Goal: Information Seeking & Learning: Learn about a topic

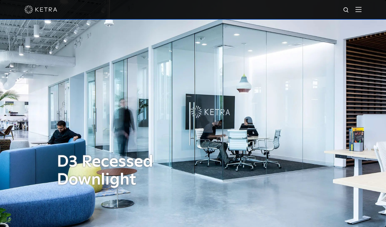
click at [359, 10] on div at bounding box center [192, 9] width 337 height 19
click at [349, 11] on img at bounding box center [346, 10] width 7 height 7
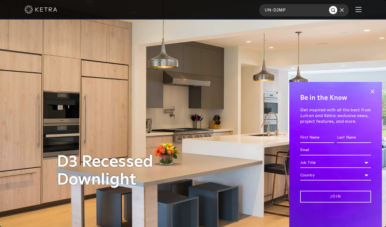
type input "UN-D2MP"
click at [329, 6] on button "Search" at bounding box center [333, 10] width 8 height 8
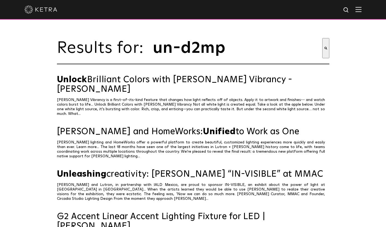
click at [361, 11] on img at bounding box center [358, 9] width 6 height 5
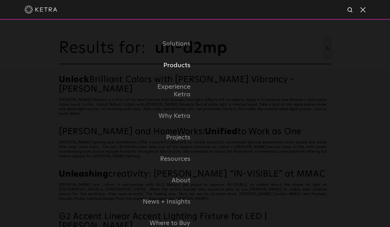
click at [177, 63] on link "Products" at bounding box center [167, 65] width 56 height 21
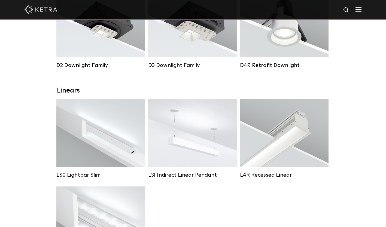
scroll to position [109, 0]
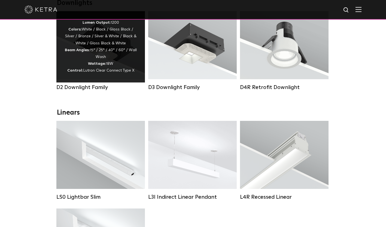
click at [68, 79] on div "Lumen Output: 1200 Colors: White / Black / Gloss Black / Silver / Bronze / Silv…" at bounding box center [100, 46] width 88 height 71
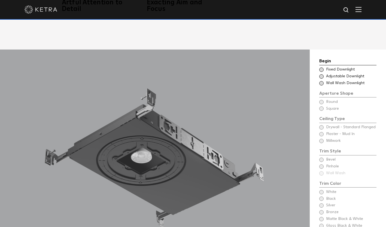
scroll to position [490, 0]
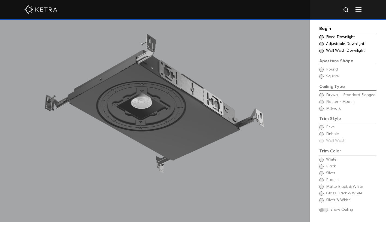
click at [323, 44] on span at bounding box center [321, 44] width 4 height 4
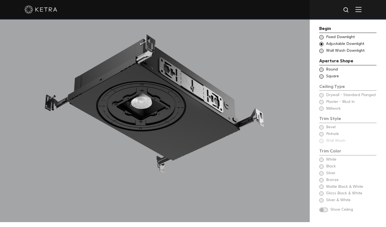
click at [320, 70] on span at bounding box center [321, 69] width 4 height 4
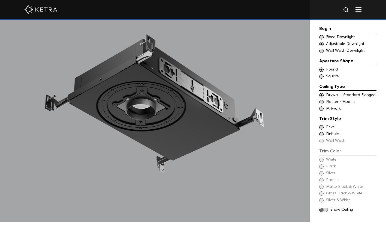
click at [323, 74] on div "Ceiling Type Square Drywall - Standard Flanged - Square Square" at bounding box center [347, 76] width 57 height 5
click at [323, 70] on span at bounding box center [321, 69] width 4 height 4
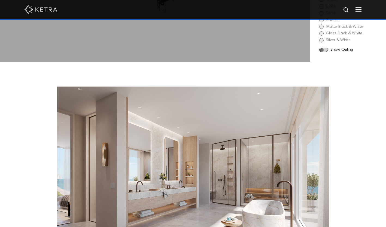
scroll to position [653, 0]
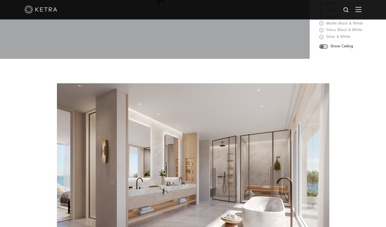
click at [324, 45] on span at bounding box center [323, 46] width 9 height 5
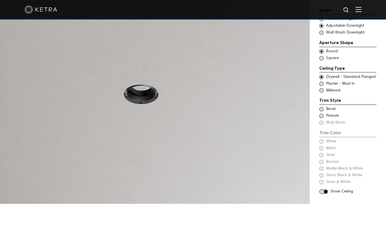
scroll to position [490, 0]
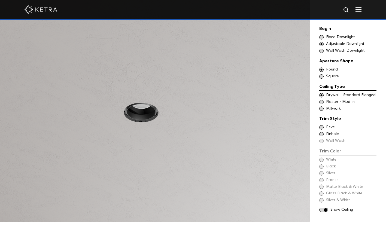
click at [322, 129] on span at bounding box center [321, 127] width 4 height 4
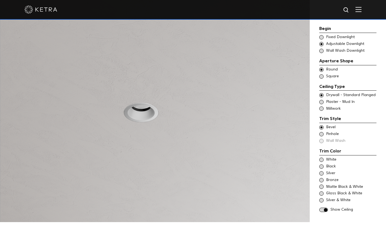
click at [321, 134] on span at bounding box center [321, 134] width 4 height 4
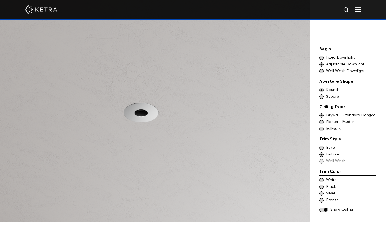
click at [322, 146] on span at bounding box center [321, 148] width 4 height 4
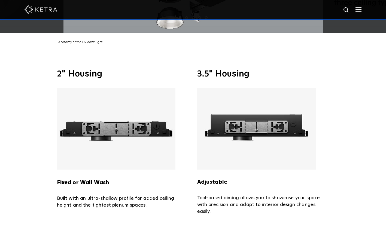
scroll to position [1116, 0]
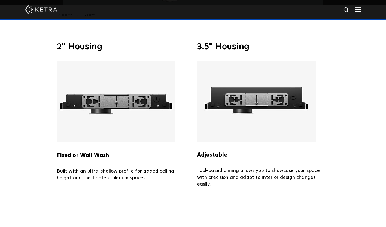
click at [255, 127] on img at bounding box center [256, 102] width 118 height 82
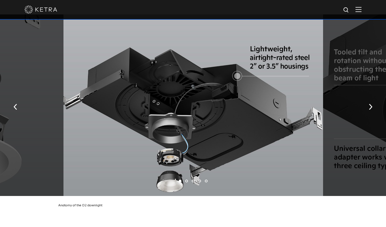
scroll to position [898, 0]
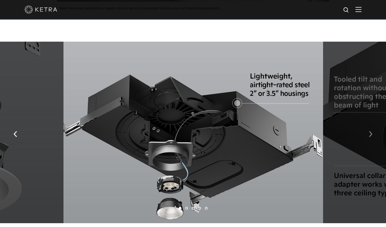
click at [371, 140] on button "button" at bounding box center [370, 133] width 12 height 19
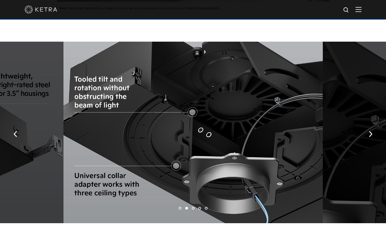
click at [174, 162] on div at bounding box center [192, 133] width 259 height 182
click at [367, 132] on button "button" at bounding box center [370, 133] width 12 height 19
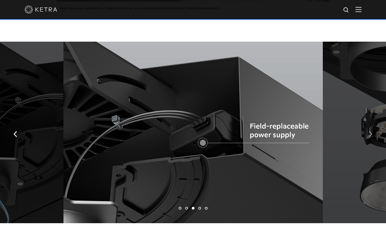
click at [368, 135] on img "button" at bounding box center [370, 134] width 4 height 6
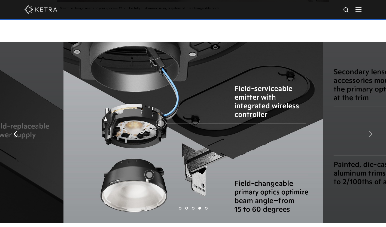
click at [367, 135] on button "button" at bounding box center [370, 133] width 12 height 19
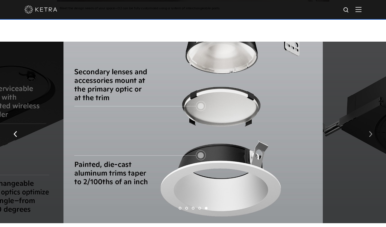
click at [367, 135] on button "button" at bounding box center [370, 133] width 12 height 19
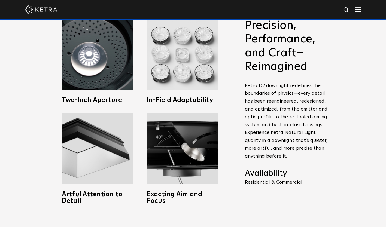
scroll to position [272, 0]
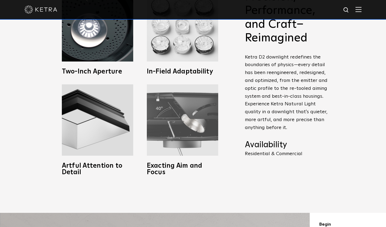
click at [173, 119] on img at bounding box center [182, 119] width 71 height 71
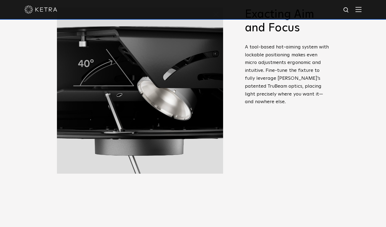
scroll to position [245, 0]
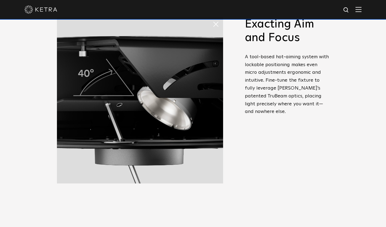
click at [69, 122] on img at bounding box center [140, 100] width 166 height 166
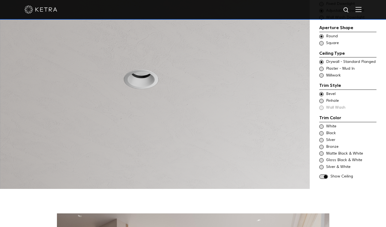
scroll to position [517, 0]
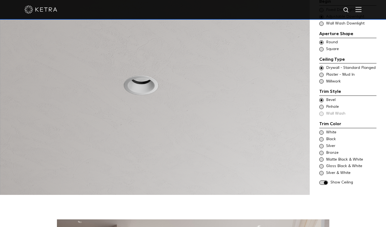
click at [321, 106] on span at bounding box center [321, 107] width 4 height 4
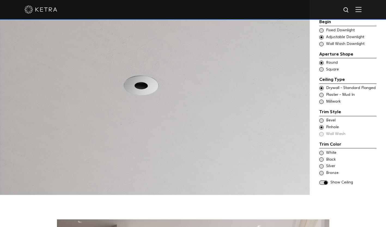
click at [321, 95] on span at bounding box center [321, 95] width 4 height 4
click at [322, 128] on span at bounding box center [321, 127] width 4 height 4
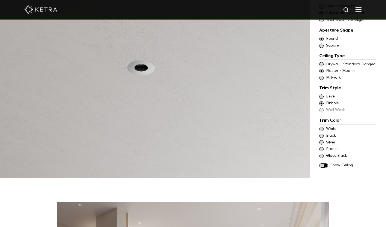
scroll to position [544, 0]
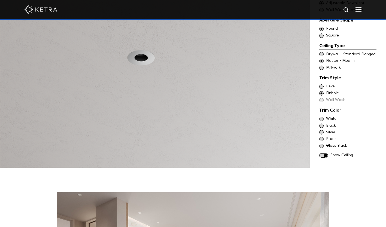
click at [320, 53] on span at bounding box center [321, 54] width 4 height 4
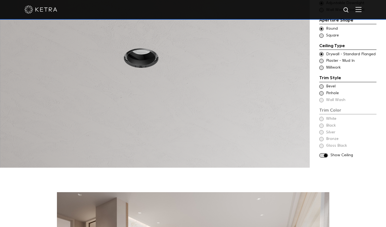
click at [322, 62] on span at bounding box center [321, 61] width 4 height 4
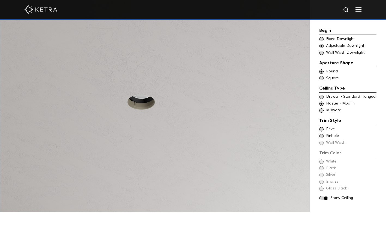
scroll to position [490, 0]
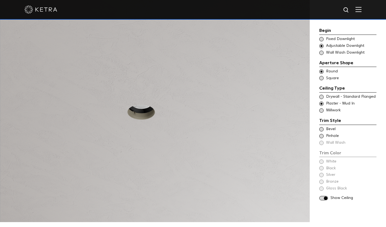
click at [322, 134] on span at bounding box center [321, 136] width 4 height 4
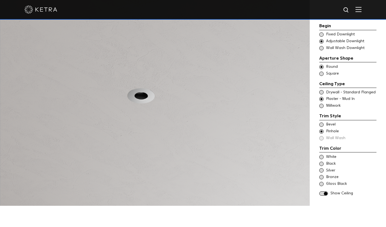
scroll to position [506, 0]
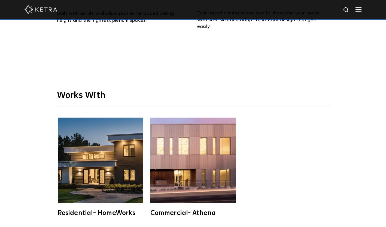
scroll to position [1361, 0]
